Goal: Task Accomplishment & Management: Complete application form

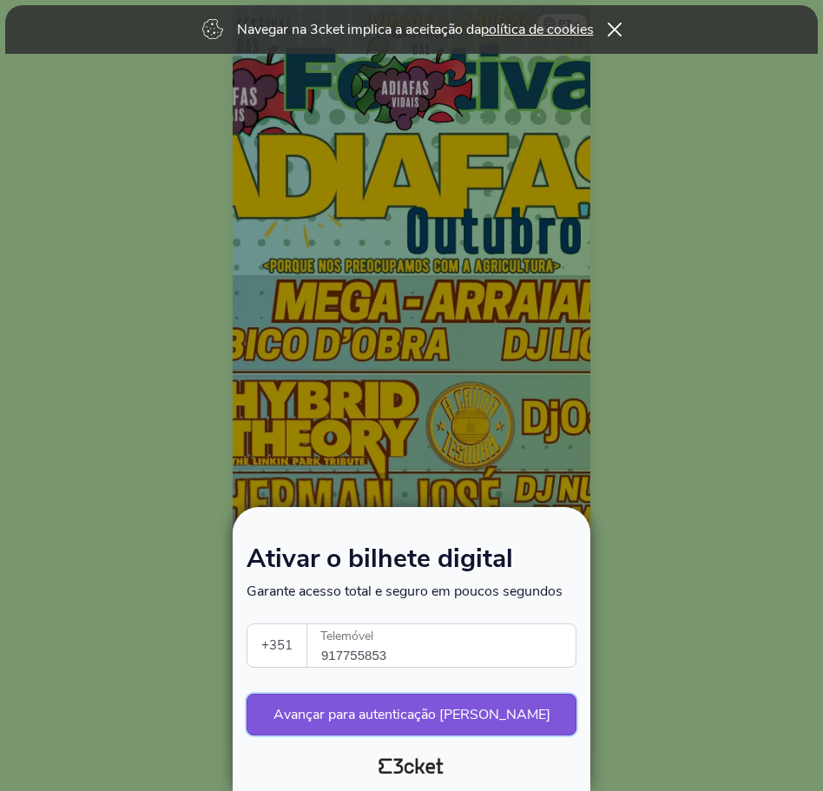
click at [299, 699] on button "Avançar para autenticação [PERSON_NAME]" at bounding box center [412, 715] width 330 height 42
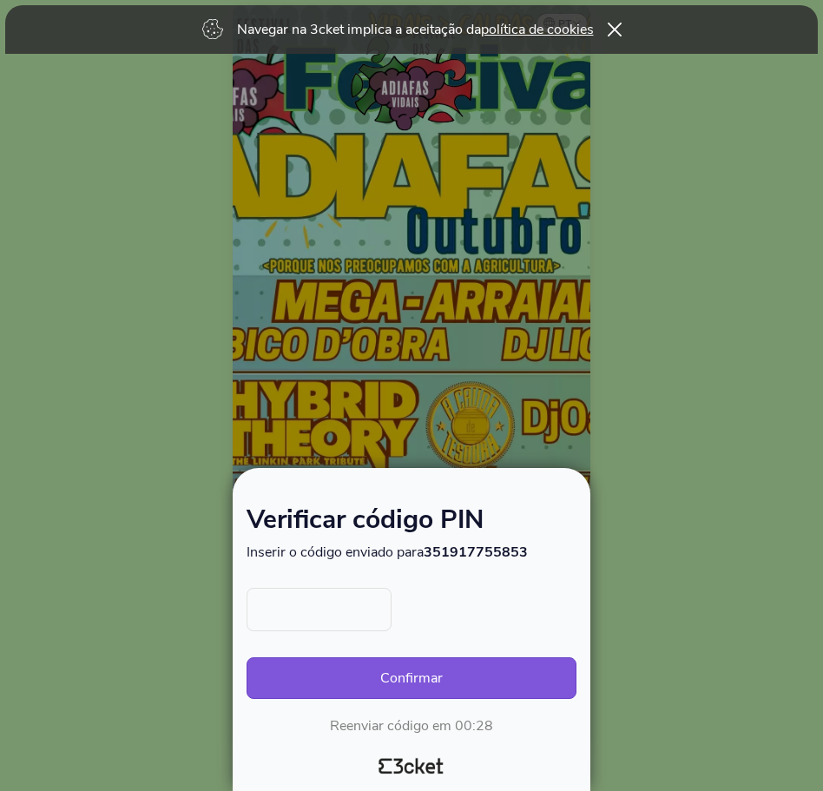
click at [274, 619] on input "text" at bounding box center [319, 609] width 145 height 43
type input "6462"
click at [306, 659] on button "Confirmar" at bounding box center [412, 678] width 330 height 42
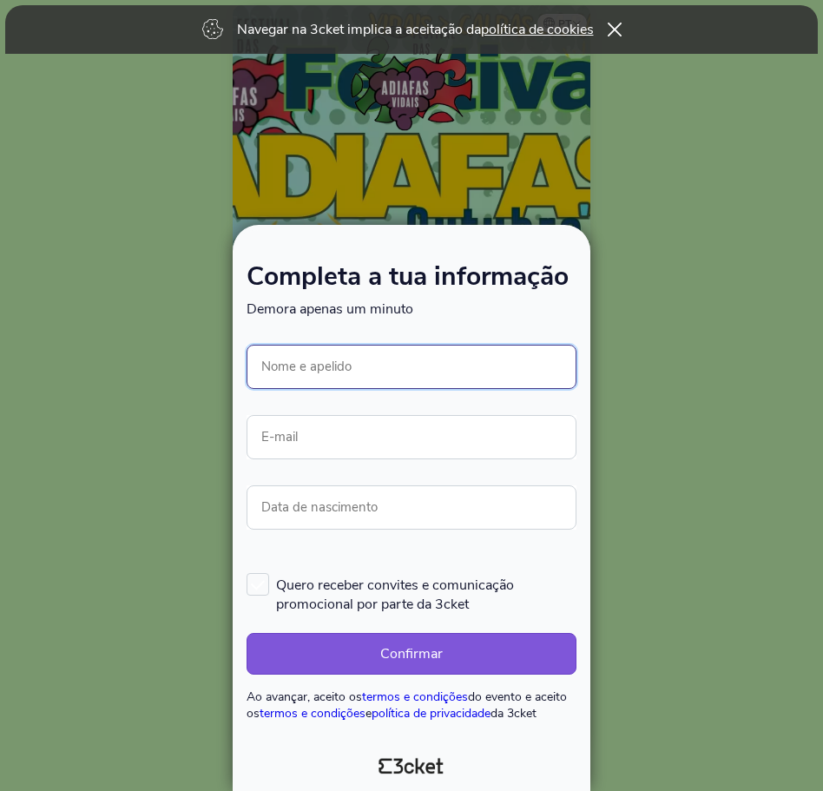
click at [286, 364] on input "Nome e apelido" at bounding box center [412, 367] width 330 height 44
type input "[PERSON_NAME] [PERSON_NAME]"
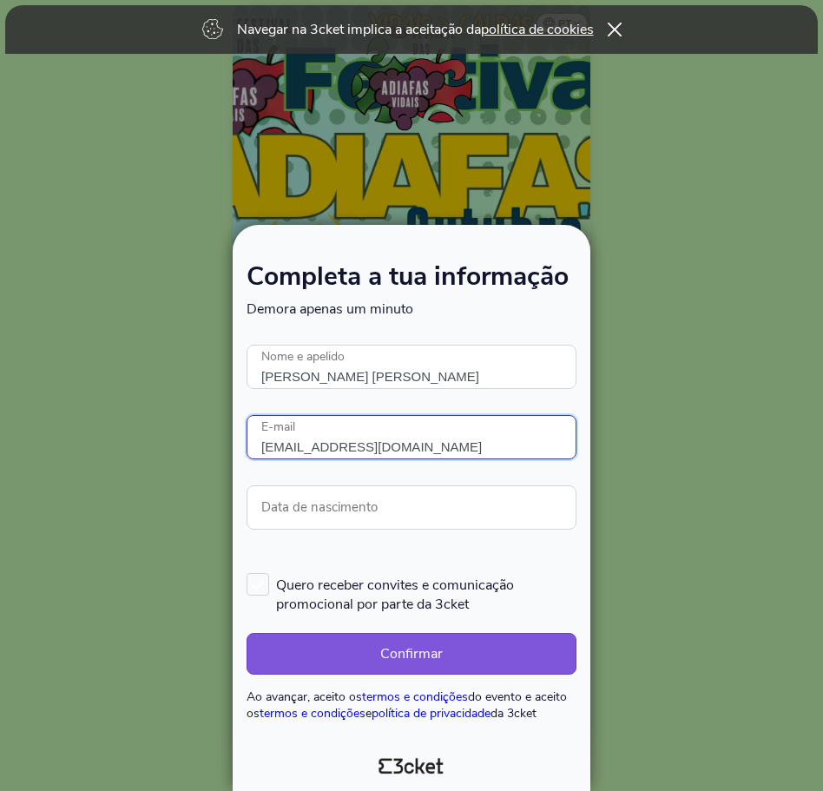
type input "[EMAIL_ADDRESS][DOMAIN_NAME]"
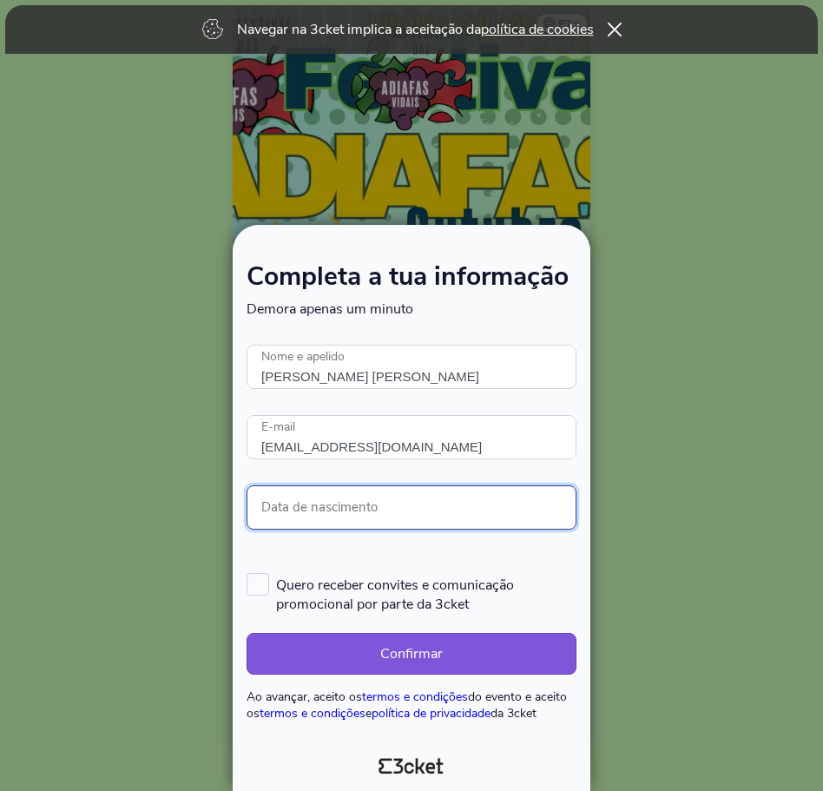
click at [346, 510] on input "Data de nascimento" at bounding box center [412, 507] width 330 height 44
type input "[DATE]"
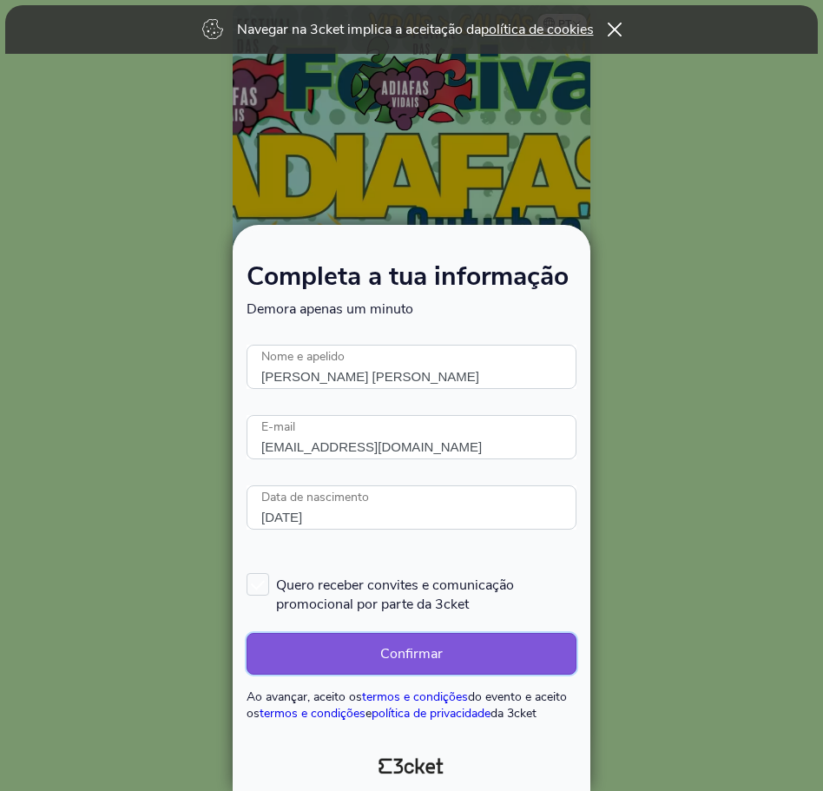
click at [287, 637] on button "Confirmar" at bounding box center [412, 654] width 330 height 42
click at [616, 30] on icon at bounding box center [614, 30] width 15 height 14
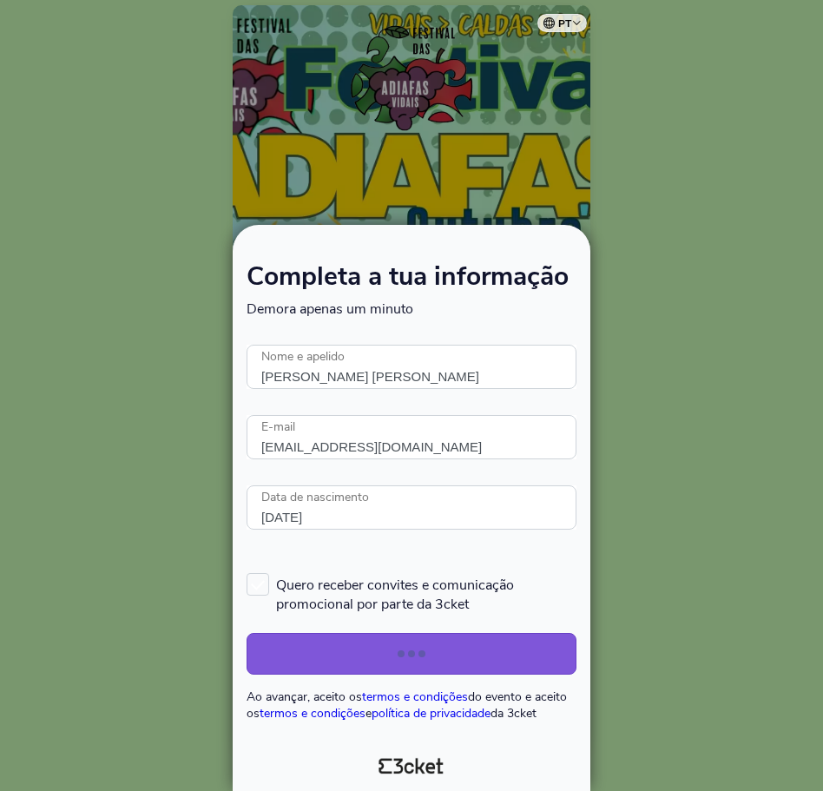
click at [117, 235] on div at bounding box center [411, 395] width 823 height 791
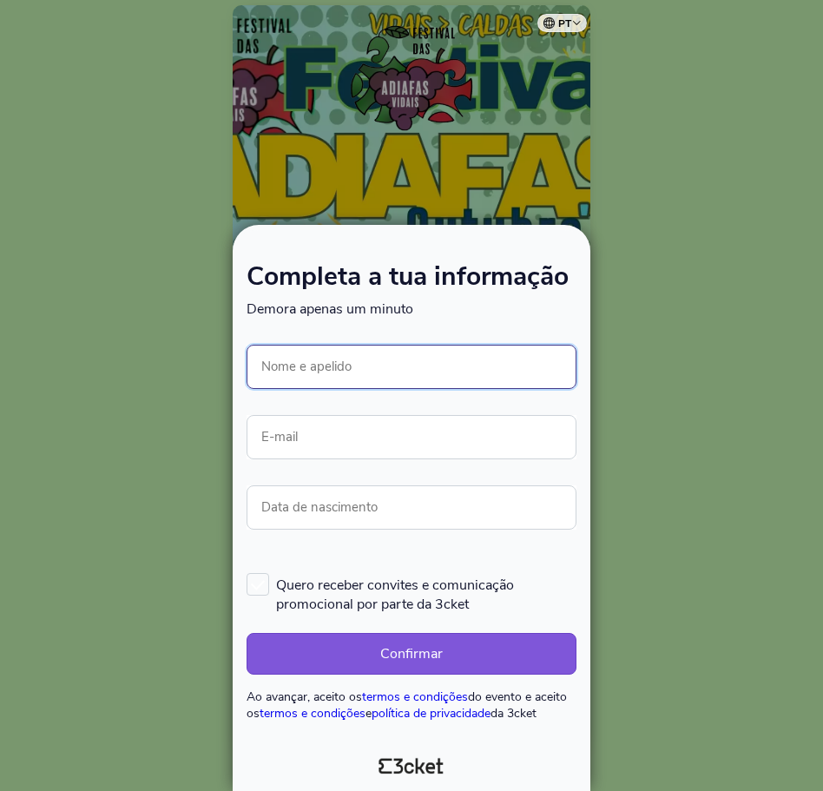
click at [282, 372] on input "Nome e apelido" at bounding box center [412, 367] width 330 height 44
type input "[PERSON_NAME]"
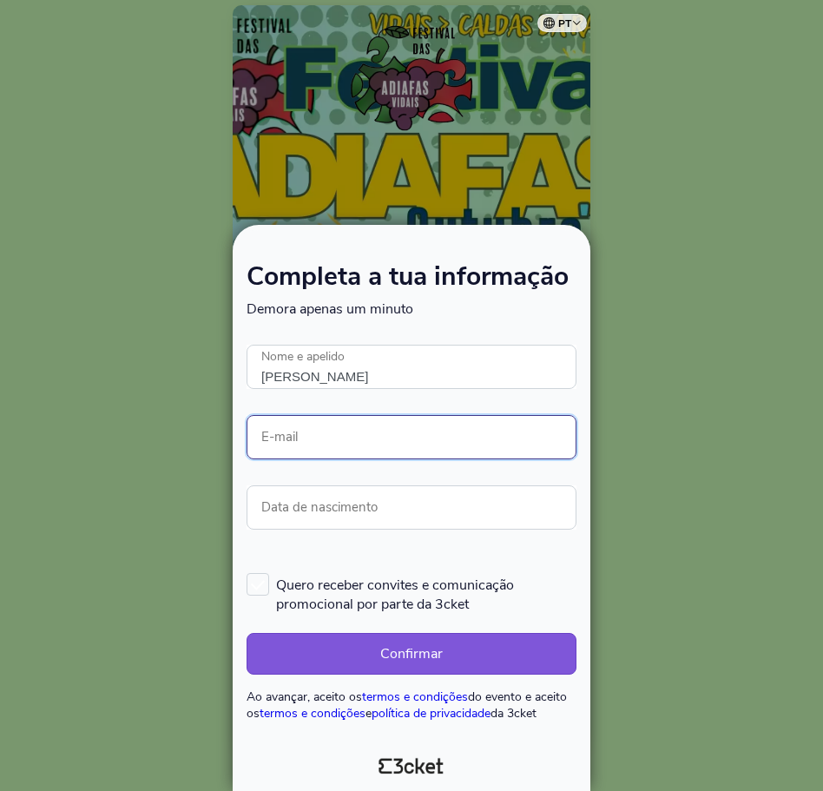
click at [355, 425] on input "E-mail" at bounding box center [412, 437] width 330 height 44
type input "edsjdias@gmail.com"
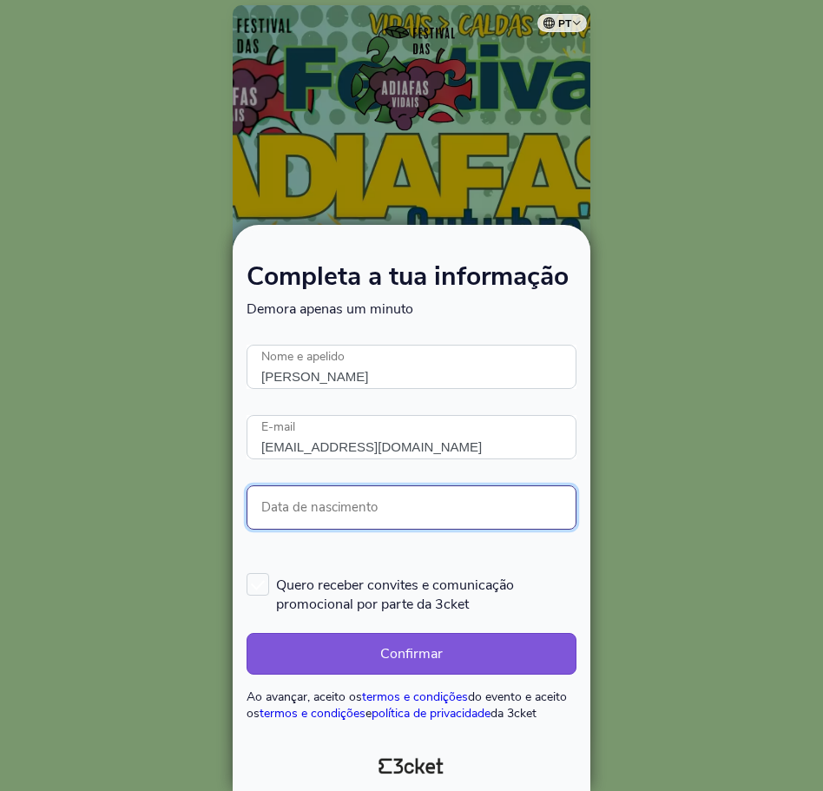
click at [351, 511] on input "Data de nascimento" at bounding box center [412, 507] width 330 height 44
type input "31/08/1994"
click at [266, 574] on label "Quero receber convites e comunicação promocional por parte da 3cket" at bounding box center [412, 593] width 330 height 41
click at [248, 573] on input "Quero receber convites e comunicação promocional por parte da 3cket" at bounding box center [248, 572] width 2 height 2
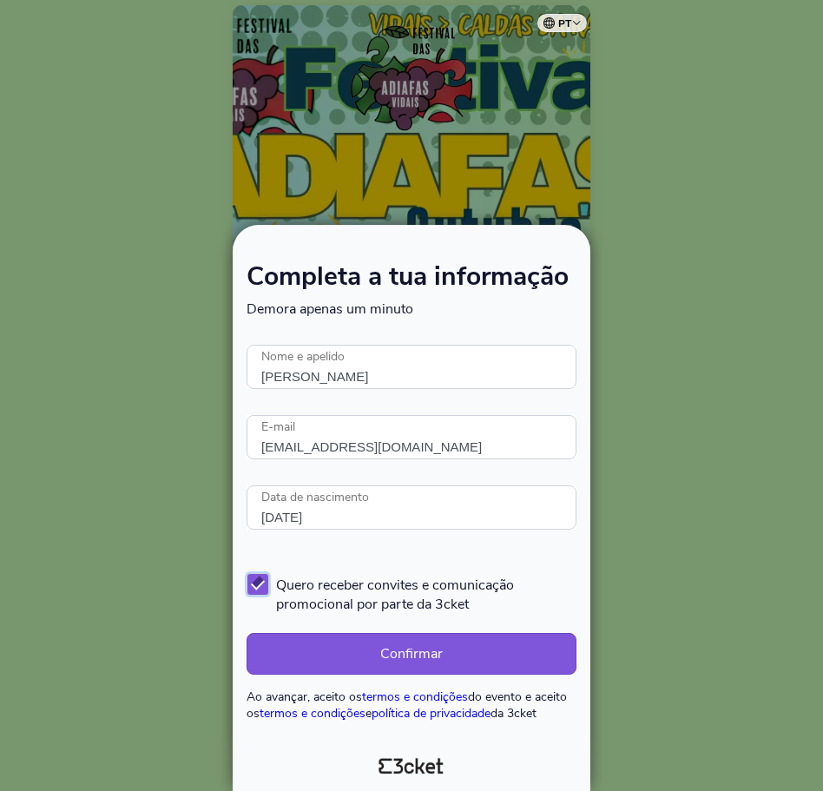
click at [260, 586] on label "Quero receber convites e comunicação promocional por parte da 3cket" at bounding box center [412, 593] width 330 height 41
click at [248, 573] on input "Quero receber convites e comunicação promocional por parte da 3cket" at bounding box center [248, 572] width 2 height 2
checkbox input "false"
click at [292, 642] on button "Confirmar" at bounding box center [412, 654] width 330 height 42
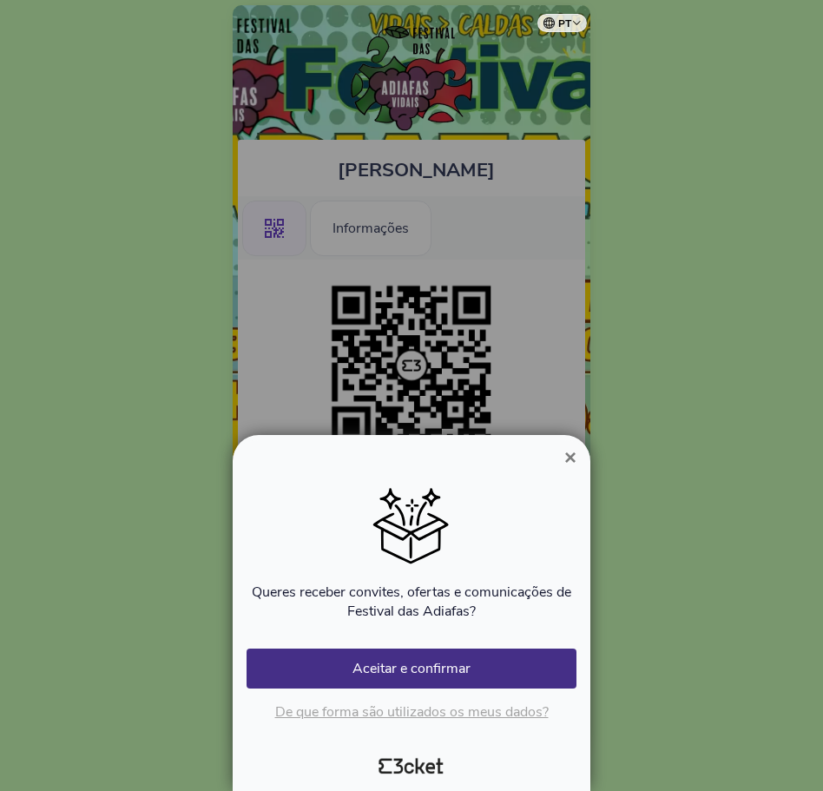
click at [568, 454] on span "×" at bounding box center [570, 456] width 12 height 23
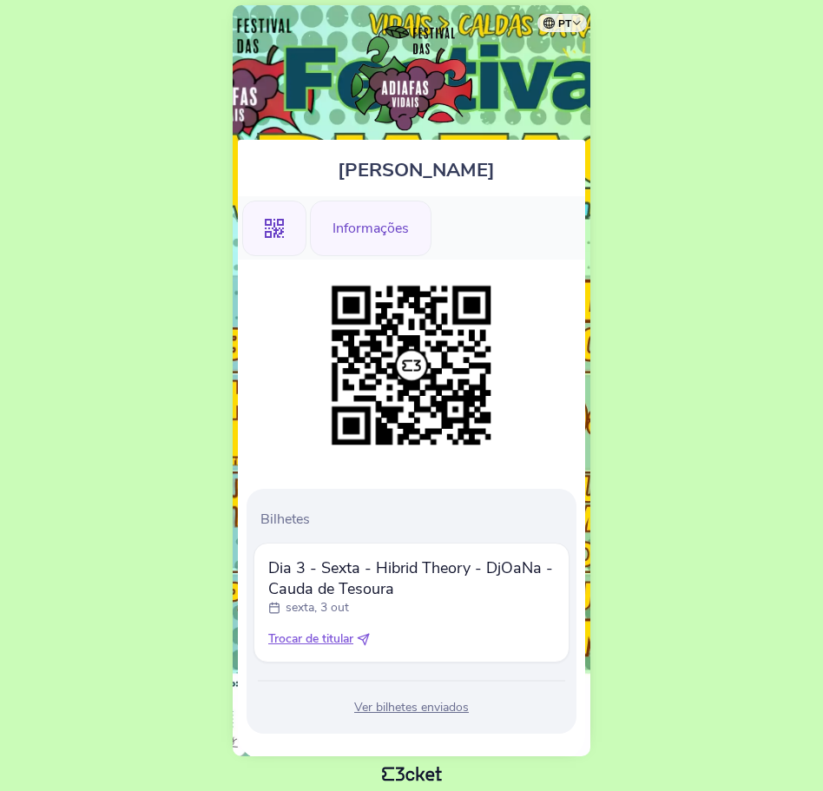
click at [337, 233] on div "Informações" at bounding box center [371, 229] width 122 height 56
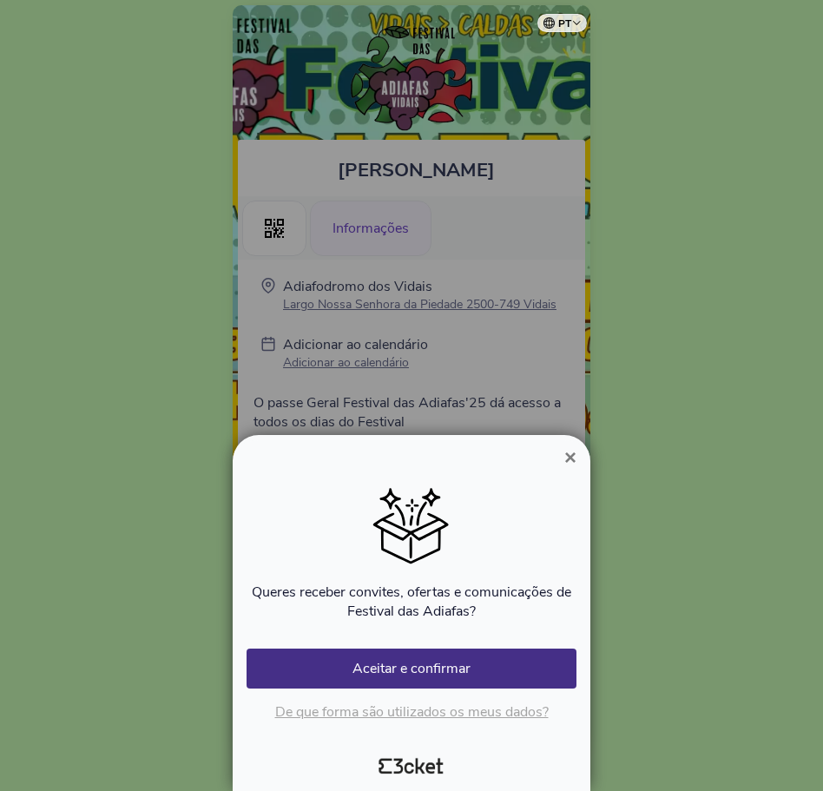
click at [568, 451] on span "×" at bounding box center [570, 456] width 12 height 23
